Goal: Transaction & Acquisition: Download file/media

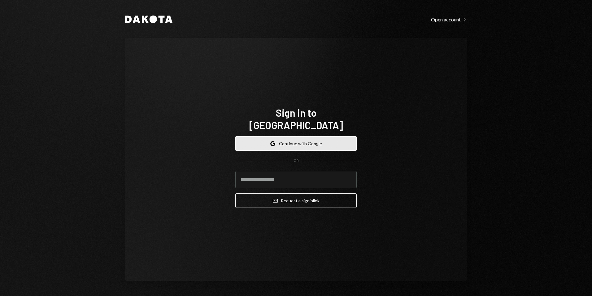
click at [297, 136] on button "Google Continue with Google" at bounding box center [296, 143] width 121 height 15
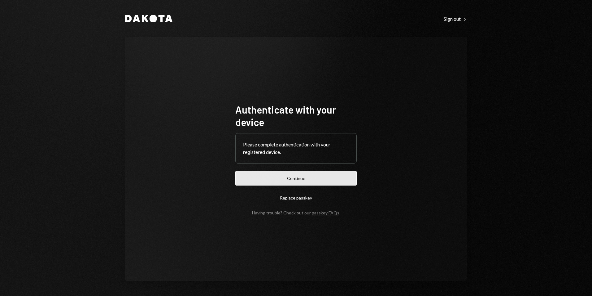
click at [343, 176] on button "Continue" at bounding box center [296, 178] width 121 height 15
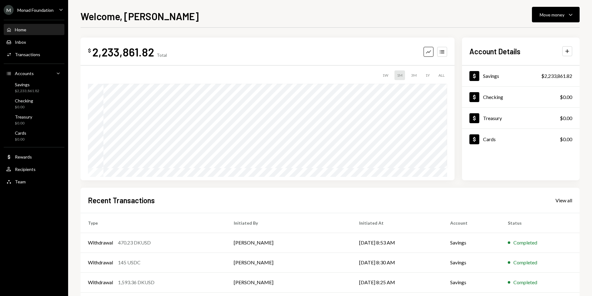
click at [51, 11] on div "Monad Foundation" at bounding box center [35, 9] width 36 height 5
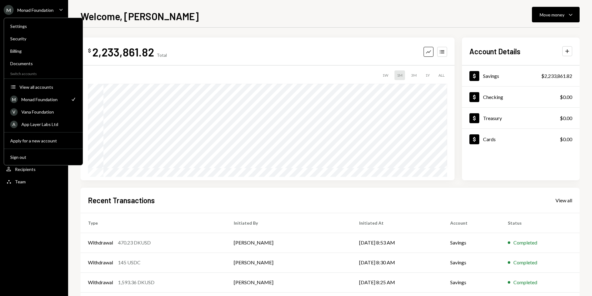
click at [165, 11] on div "Welcome, [PERSON_NAME] Move money Caret Down" at bounding box center [331, 16] width 500 height 14
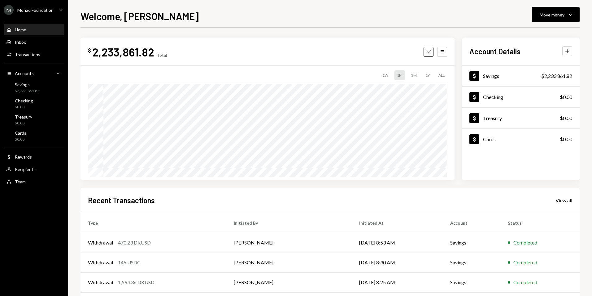
click at [40, 12] on div "Monad Foundation" at bounding box center [35, 9] width 36 height 5
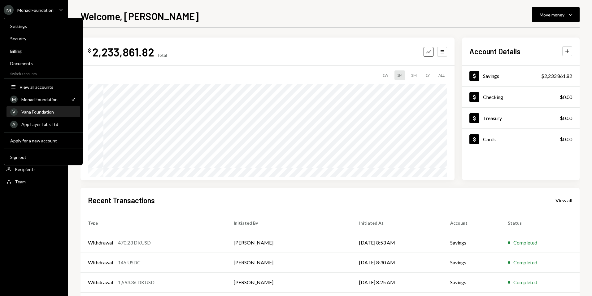
click at [49, 111] on div "Vana Foundation" at bounding box center [48, 111] width 55 height 5
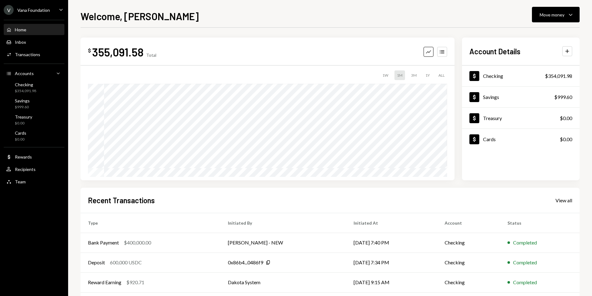
click at [26, 12] on div "Vana Foundation" at bounding box center [33, 9] width 33 height 5
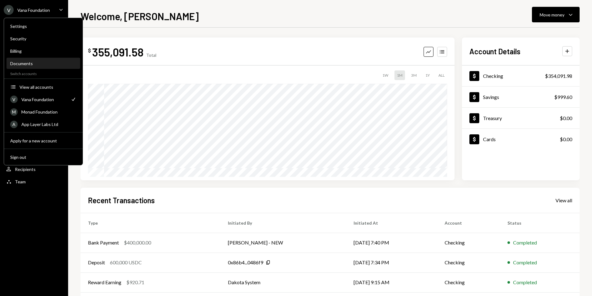
click at [37, 65] on div "Documents" at bounding box center [43, 63] width 66 height 5
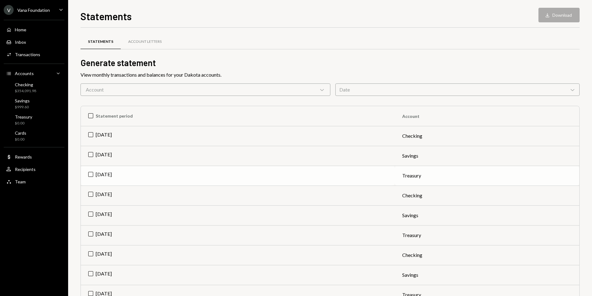
click at [89, 172] on td "[DATE]" at bounding box center [238, 175] width 314 height 20
click at [89, 152] on td "[DATE]" at bounding box center [238, 156] width 314 height 20
click at [90, 133] on td "[DATE]" at bounding box center [238, 136] width 314 height 20
click at [559, 13] on button "Download Download (3)" at bounding box center [556, 15] width 47 height 15
click at [273, 37] on div "Statements Account Letters" at bounding box center [331, 42] width 500 height 16
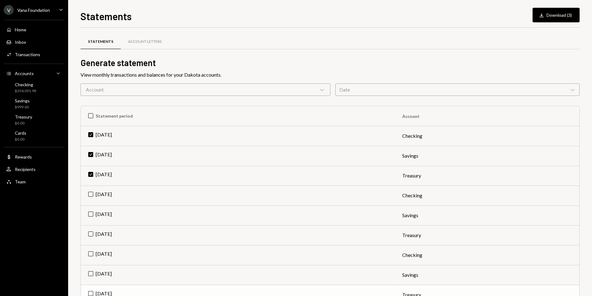
scroll to position [124, 0]
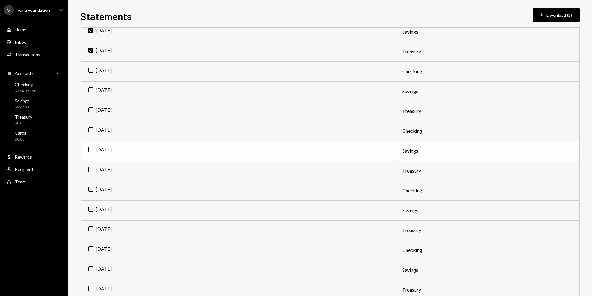
drag, startPoint x: 88, startPoint y: 169, endPoint x: 89, endPoint y: 152, distance: 16.4
click at [88, 169] on td "[DATE]" at bounding box center [238, 171] width 314 height 20
click at [90, 150] on td "[DATE]" at bounding box center [238, 151] width 314 height 20
drag, startPoint x: 90, startPoint y: 129, endPoint x: 91, endPoint y: 120, distance: 9.3
click at [90, 128] on td "[DATE]" at bounding box center [238, 131] width 314 height 20
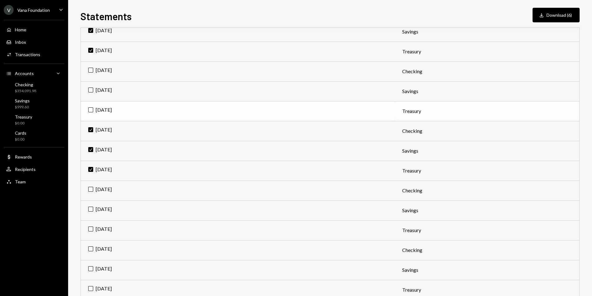
click at [93, 108] on td "[DATE]" at bounding box center [238, 111] width 314 height 20
drag, startPoint x: 91, startPoint y: 90, endPoint x: 93, endPoint y: 79, distance: 11.0
click at [91, 89] on td "[DATE]" at bounding box center [238, 91] width 314 height 20
click at [93, 67] on td "[DATE]" at bounding box center [238, 71] width 314 height 20
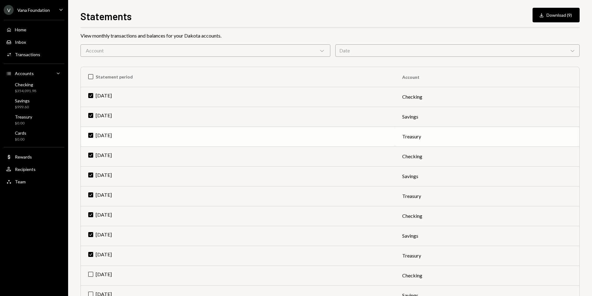
scroll to position [0, 0]
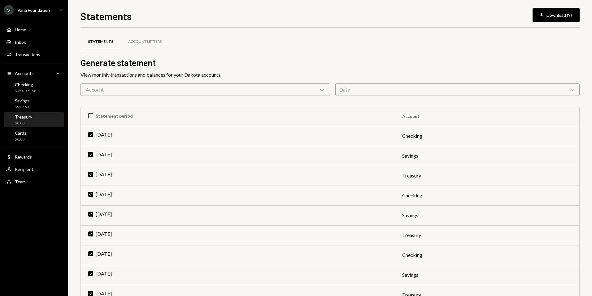
click at [34, 117] on div "Treasury $0.00" at bounding box center [34, 120] width 56 height 12
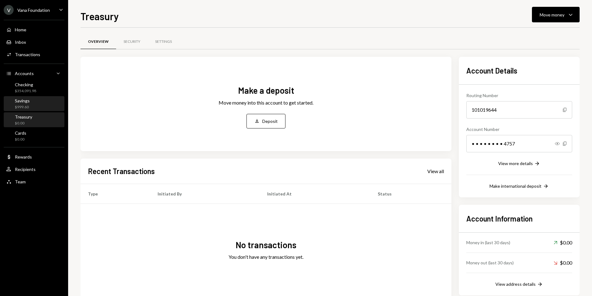
click at [24, 105] on div "$999.60" at bounding box center [22, 106] width 15 height 5
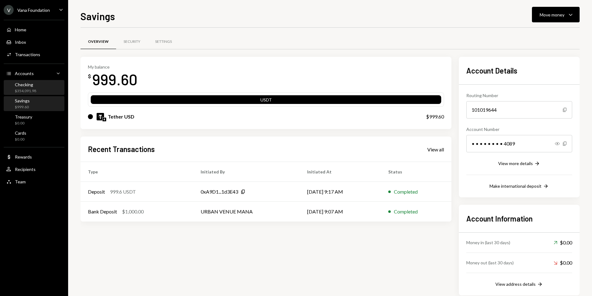
click at [24, 89] on div "$354,091.98" at bounding box center [25, 90] width 21 height 5
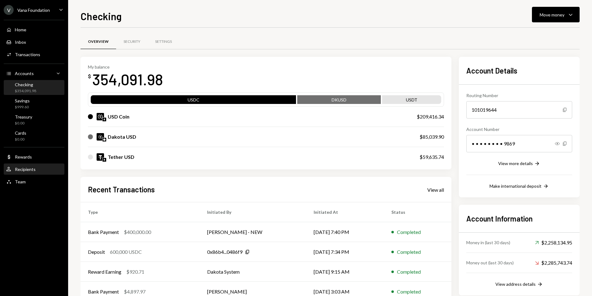
click at [29, 165] on div "User Recipients" at bounding box center [34, 169] width 56 height 11
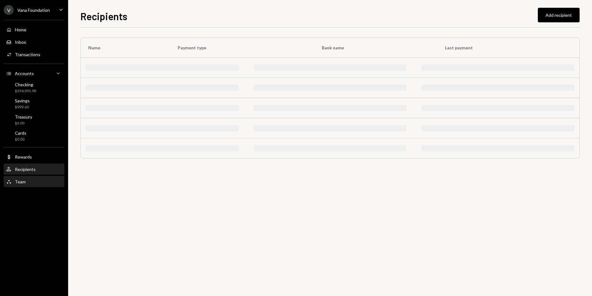
click at [29, 179] on div "Team Team" at bounding box center [34, 182] width 56 height 6
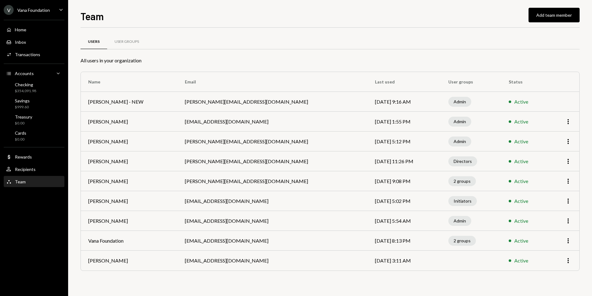
drag, startPoint x: 380, startPoint y: 262, endPoint x: 250, endPoint y: 251, distance: 129.6
click at [250, 251] on tr "Shuaib Lalkhen shuaib@autonomousprojects.co Oct 8, 2025 3:11 AM Active More" at bounding box center [330, 260] width 499 height 20
drag, startPoint x: 250, startPoint y: 251, endPoint x: 310, endPoint y: 277, distance: 65.3
click at [310, 277] on div "Users User Groups All users in your organization Name Email Last used User grou…" at bounding box center [331, 159] width 500 height 245
click at [25, 30] on div "Home" at bounding box center [20, 29] width 11 height 5
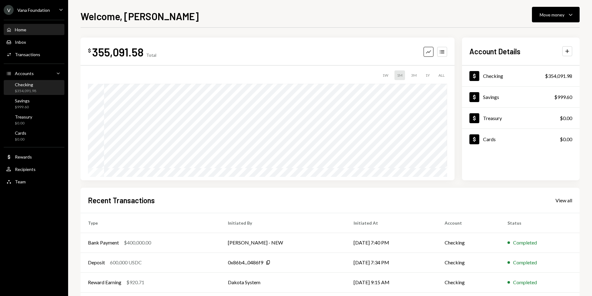
click at [43, 87] on div "Checking $354,091.98" at bounding box center [34, 88] width 56 height 12
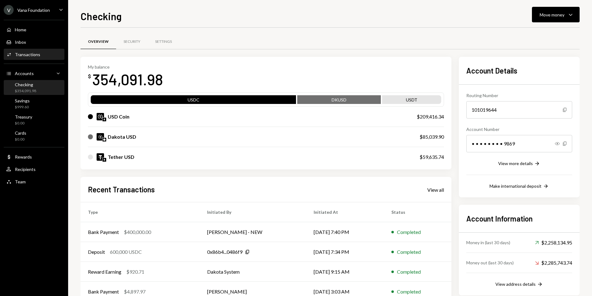
click at [31, 54] on div "Transactions" at bounding box center [27, 54] width 25 height 5
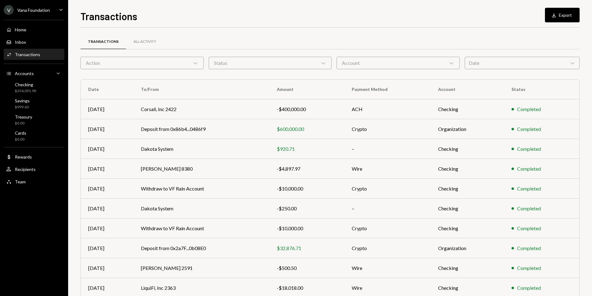
click at [416, 66] on div "Account Chevron Down" at bounding box center [398, 63] width 123 height 12
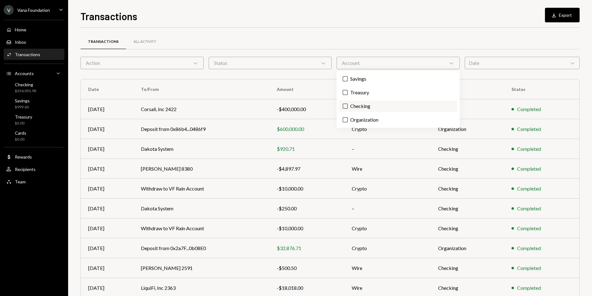
click at [362, 105] on label "Checking" at bounding box center [398, 105] width 118 height 11
click at [348, 105] on button "Checking" at bounding box center [345, 105] width 5 height 5
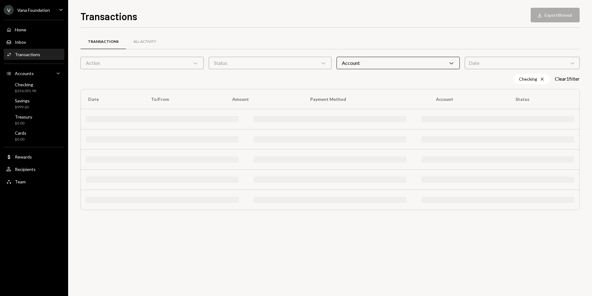
click at [350, 42] on div "Transactions All Activity" at bounding box center [331, 42] width 500 height 16
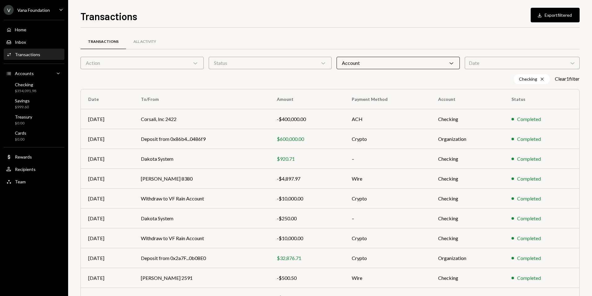
click at [494, 68] on div "Date Chevron Down" at bounding box center [522, 63] width 115 height 12
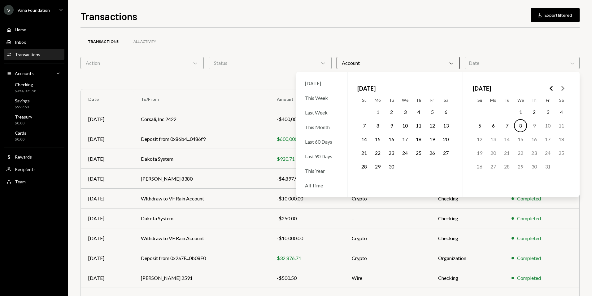
click at [551, 89] on polygon "Go to the Previous Month" at bounding box center [551, 88] width 3 height 5
click at [565, 86] on icon "Go to the Next Month" at bounding box center [562, 88] width 7 height 7
click at [390, 112] on button "1" at bounding box center [391, 111] width 13 height 13
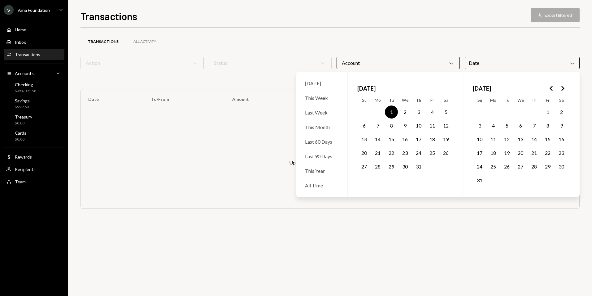
click at [563, 89] on icon "Go to the Next Month" at bounding box center [562, 88] width 7 height 7
click at [393, 168] on button "30" at bounding box center [391, 166] width 13 height 13
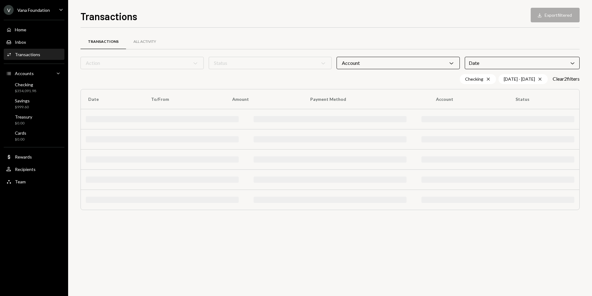
click at [391, 54] on div "Transactions All Activity" at bounding box center [331, 45] width 500 height 23
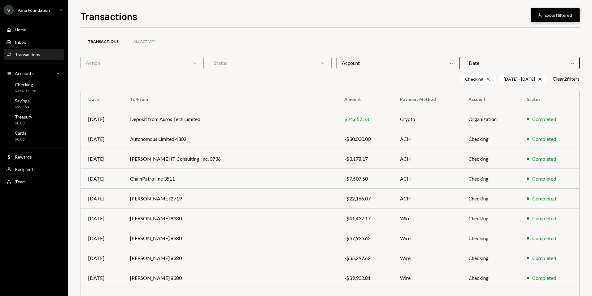
click at [555, 12] on button "Download Export filtered" at bounding box center [555, 15] width 49 height 15
